Goal: Check status: Check status

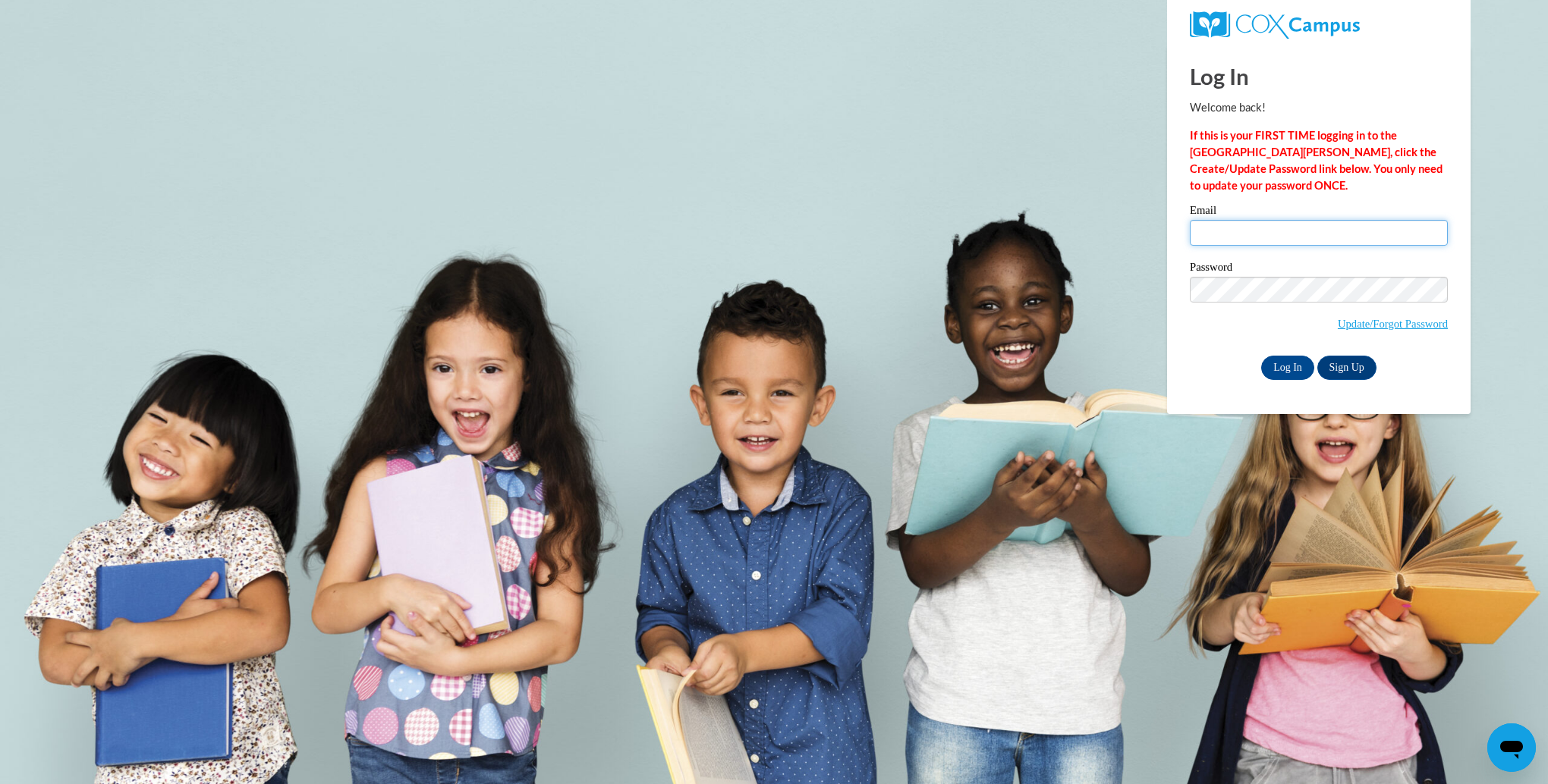
click at [1219, 226] on input "Email" at bounding box center [1319, 233] width 258 height 26
type input "blcrump@nemcc.edu"
click at [1289, 369] on input "Log In" at bounding box center [1288, 367] width 53 height 24
click at [1287, 364] on input "Log In" at bounding box center [1288, 367] width 53 height 24
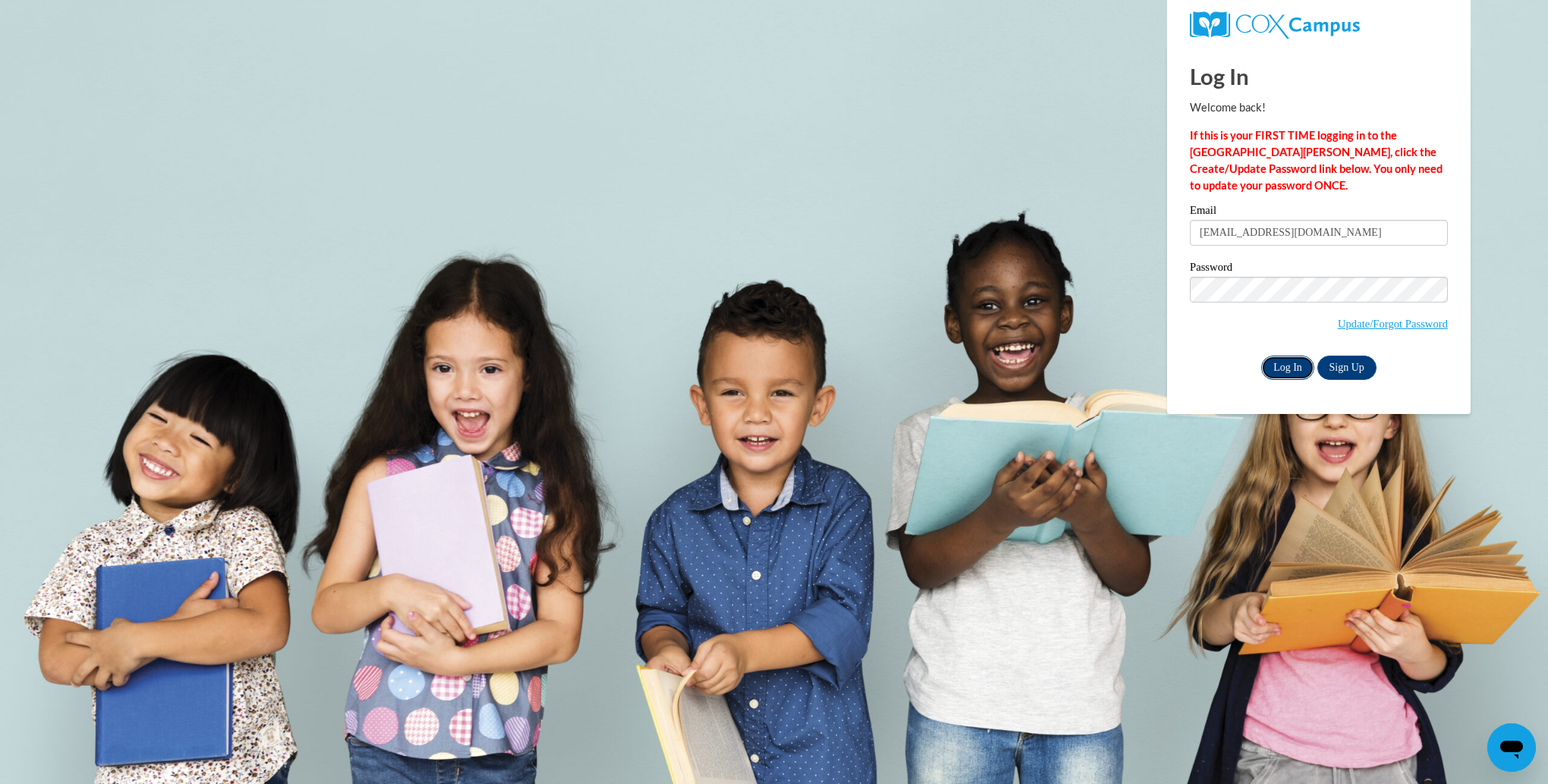
click at [1285, 371] on input "Log In" at bounding box center [1288, 367] width 53 height 24
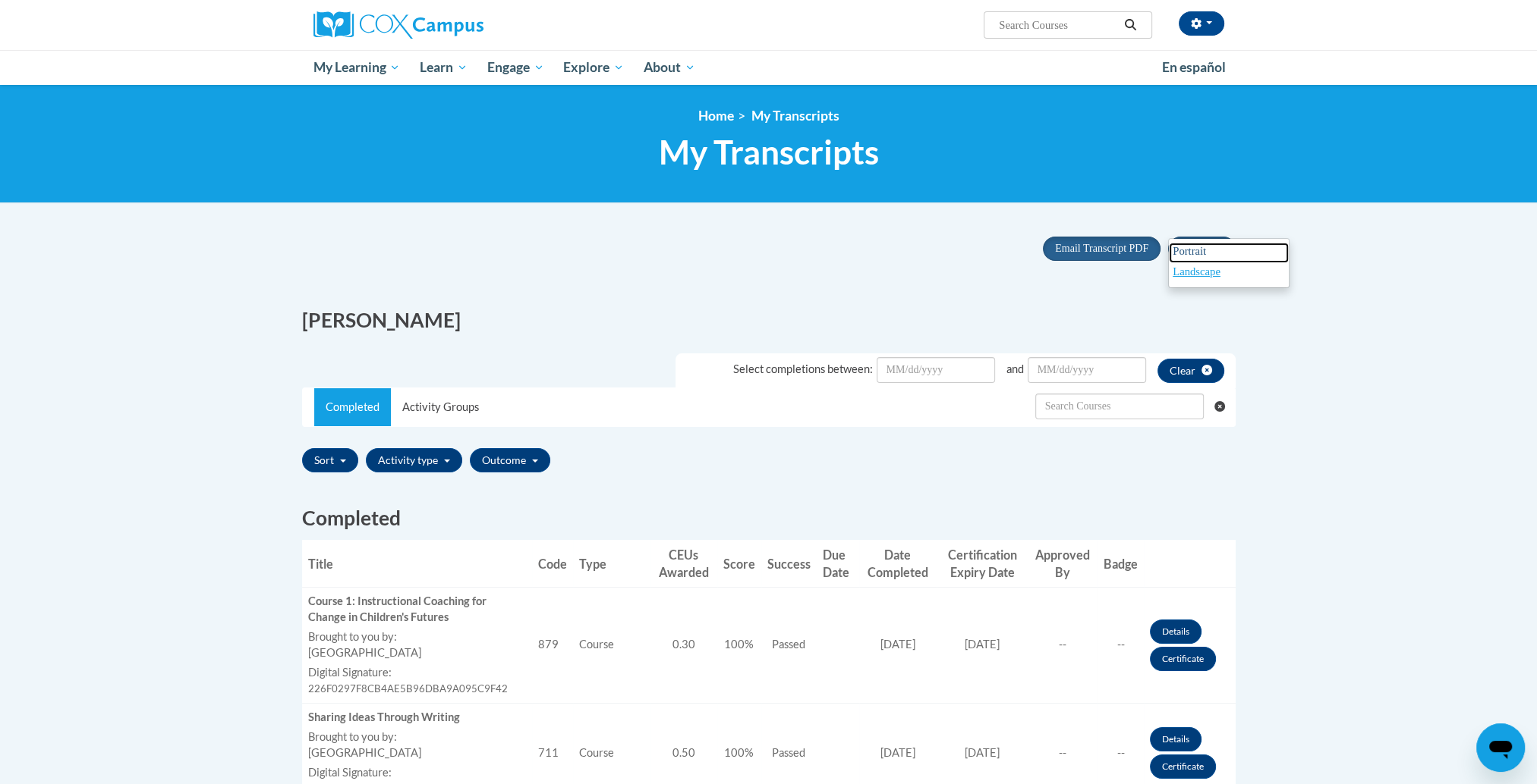
click at [1196, 245] on span "Portrait" at bounding box center [1190, 251] width 33 height 13
click at [1178, 660] on link "Certificate" at bounding box center [1182, 658] width 66 height 24
